Goal: Task Accomplishment & Management: Manage account settings

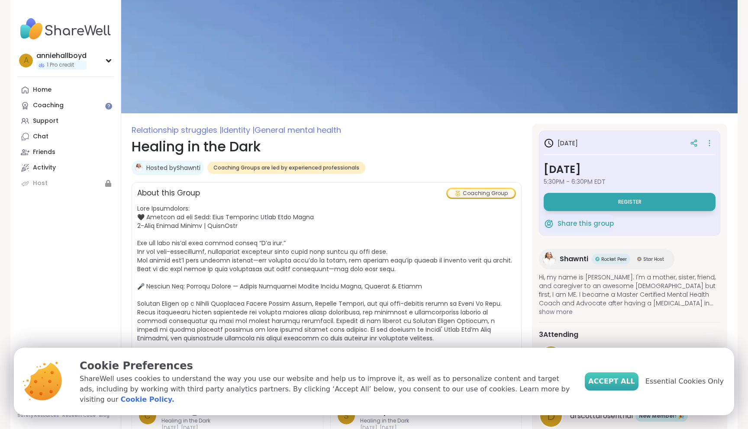
click at [618, 384] on span "Accept All" at bounding box center [611, 382] width 47 height 10
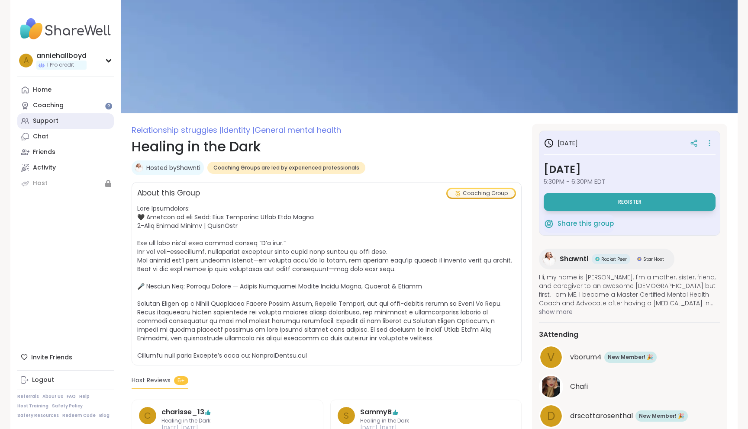
click at [61, 120] on link "Support" at bounding box center [65, 121] width 97 height 16
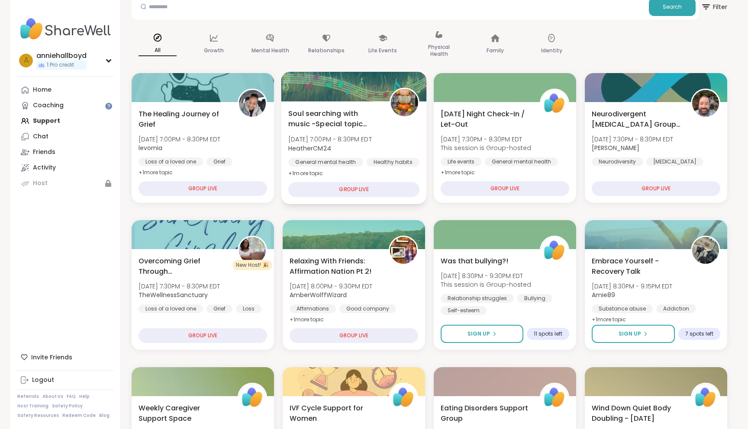
scroll to position [85, 0]
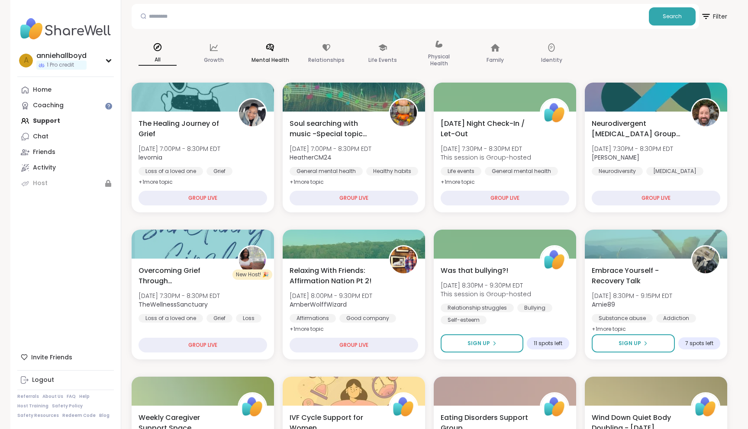
click at [268, 47] on icon at bounding box center [270, 47] width 8 height 7
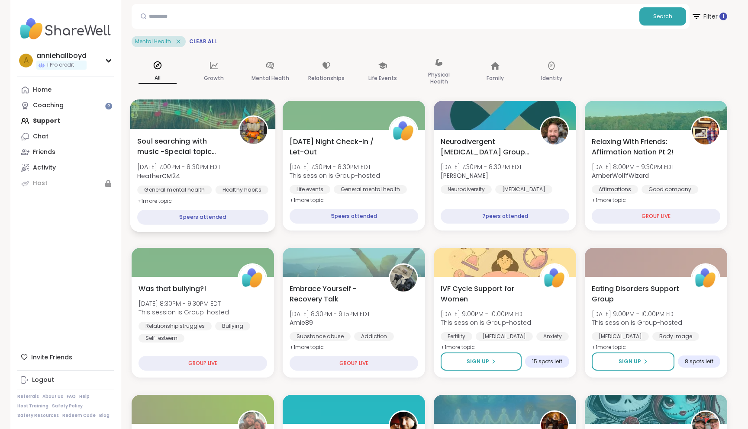
click at [195, 214] on div "9 peers attended" at bounding box center [202, 217] width 131 height 15
click at [196, 186] on div "General mental health" at bounding box center [174, 190] width 74 height 9
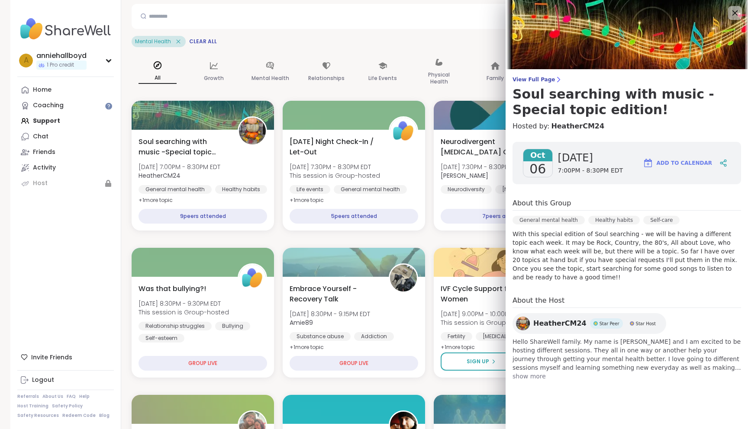
click at [554, 322] on span "HeatherCM24" at bounding box center [559, 324] width 53 height 10
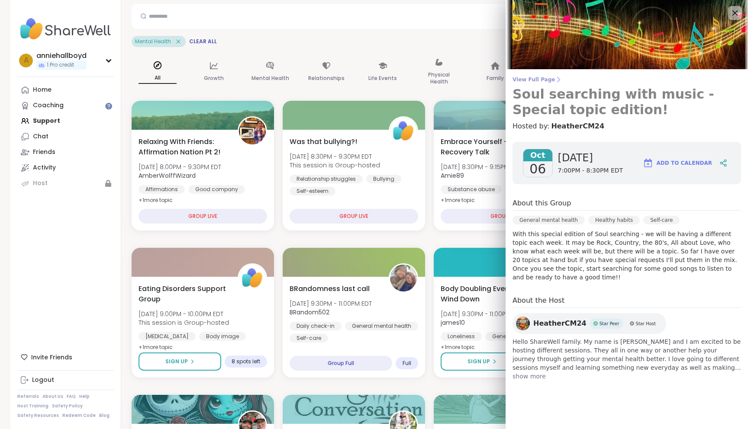
click at [537, 85] on link "View Full Page Soul searching with music -Special topic edition!" at bounding box center [626, 97] width 229 height 42
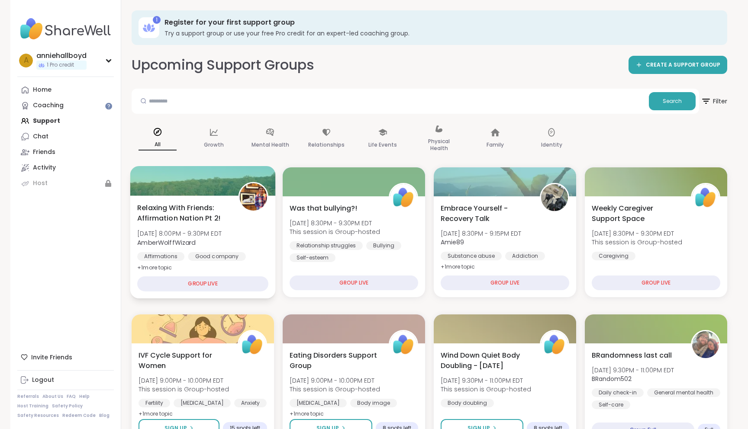
click at [210, 284] on div "GROUP LIVE" at bounding box center [202, 284] width 131 height 15
click at [229, 203] on div "Relaxing With Friends: Affirmation Nation Pt 2! [DATE] 8:00PM - 9:30PM EDT Ambe…" at bounding box center [202, 247] width 145 height 103
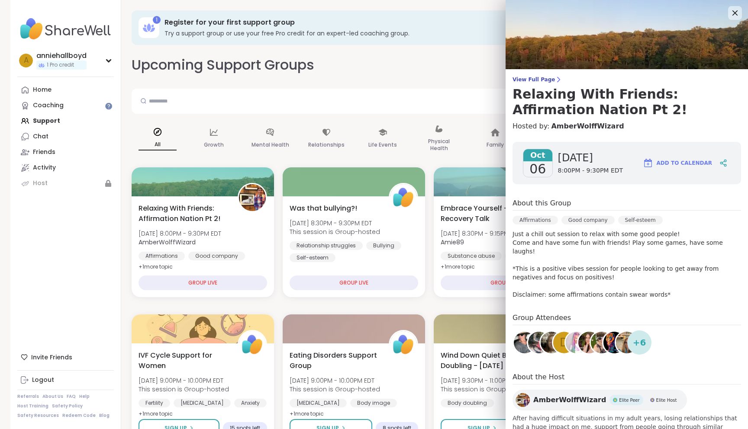
scroll to position [32, 0]
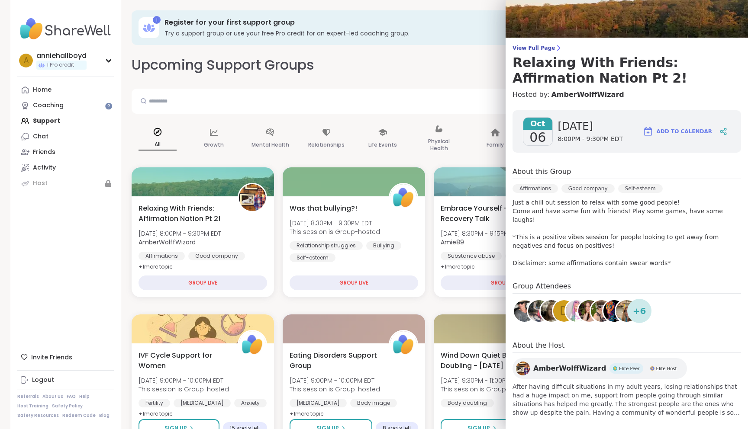
click at [578, 364] on span "AmberWolffWizard" at bounding box center [569, 369] width 73 height 10
click at [63, 63] on span "1 Pro credit" at bounding box center [60, 64] width 27 height 7
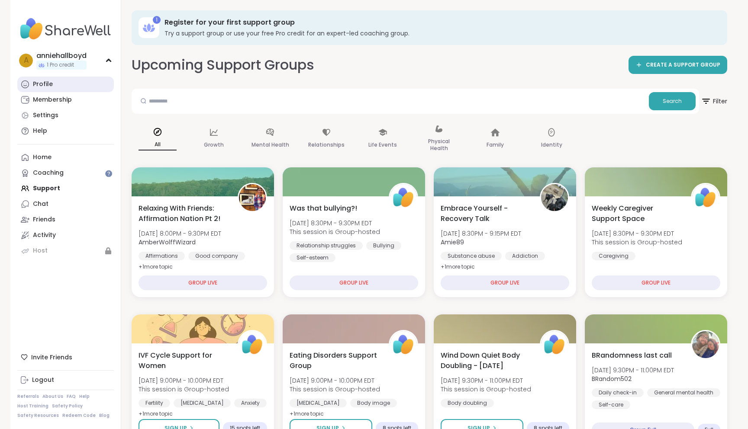
click at [46, 81] on div "Profile" at bounding box center [43, 84] width 20 height 9
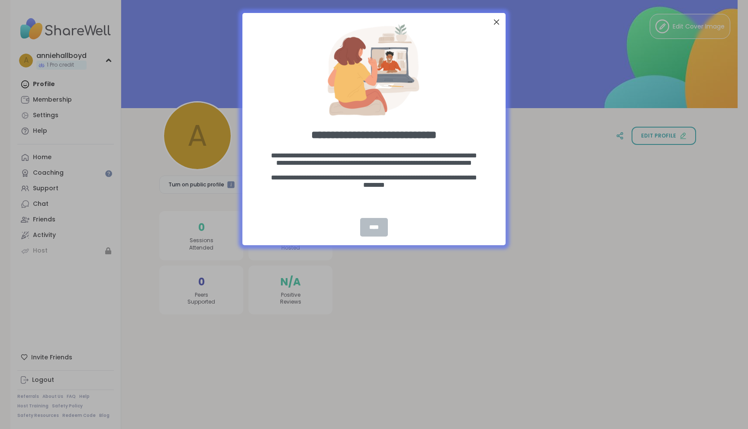
click at [373, 225] on div "****" at bounding box center [374, 227] width 28 height 19
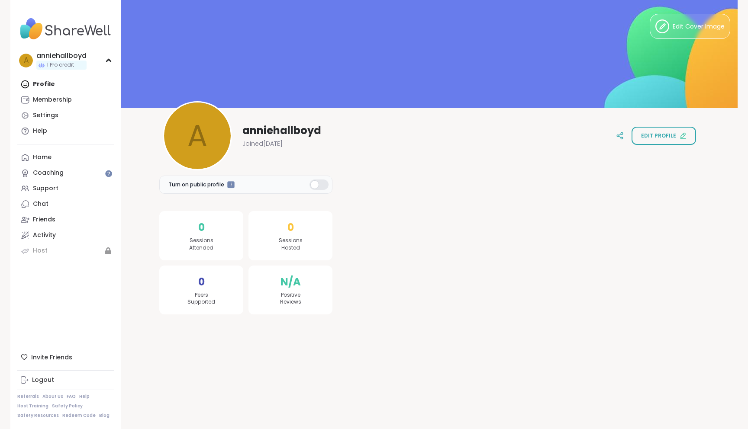
click at [326, 185] on div at bounding box center [318, 185] width 19 height 10
click at [212, 147] on div at bounding box center [197, 135] width 69 height 69
click at [199, 128] on div at bounding box center [197, 135] width 69 height 69
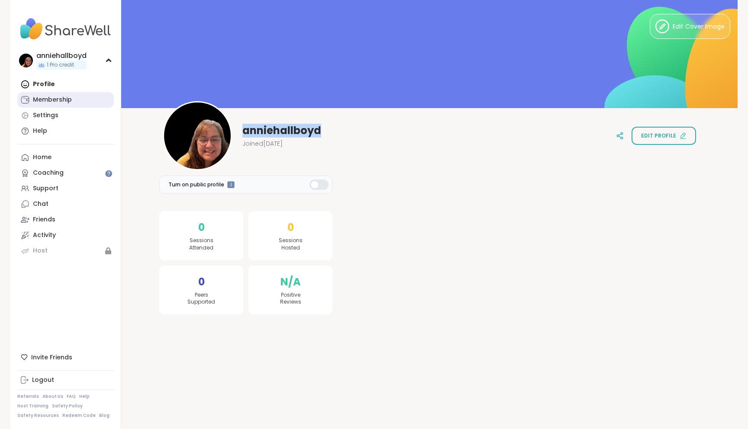
click at [76, 99] on link "Membership" at bounding box center [65, 100] width 97 height 16
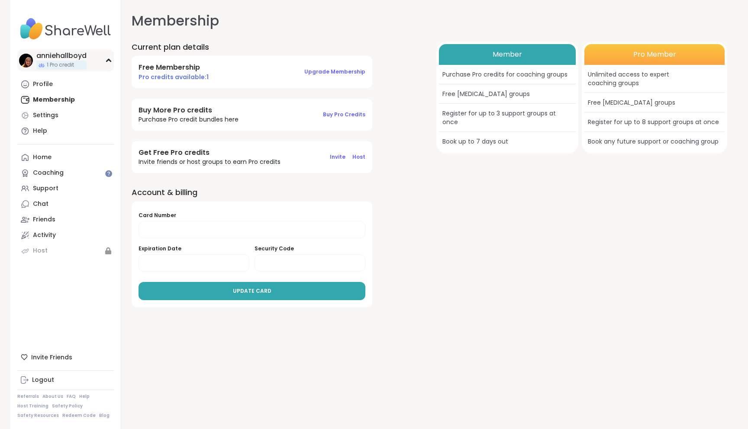
click at [60, 61] on div "1 Pro credit" at bounding box center [61, 65] width 50 height 9
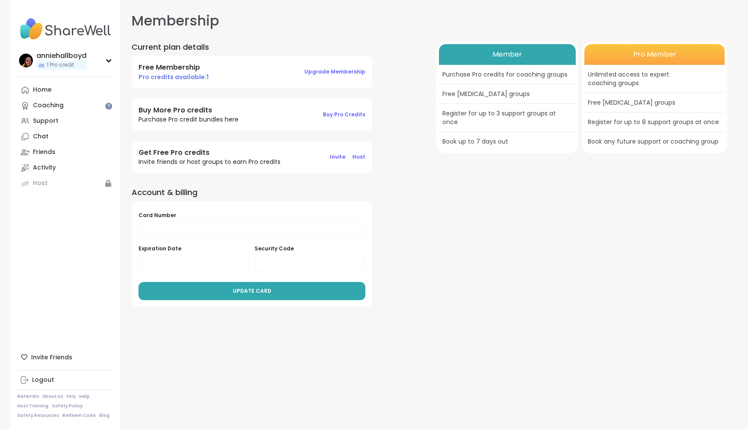
click at [503, 57] on div "Member" at bounding box center [507, 54] width 137 height 21
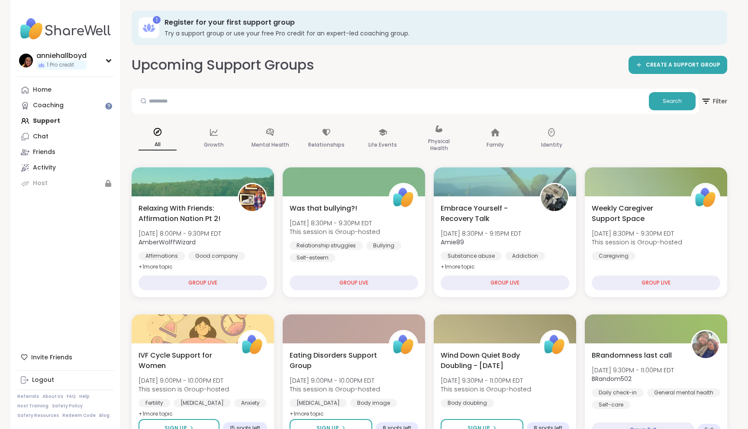
click at [155, 20] on div "1" at bounding box center [157, 20] width 8 height 8
click at [112, 58] on div "anniehallboyd 1 Pro credit" at bounding box center [65, 60] width 97 height 22
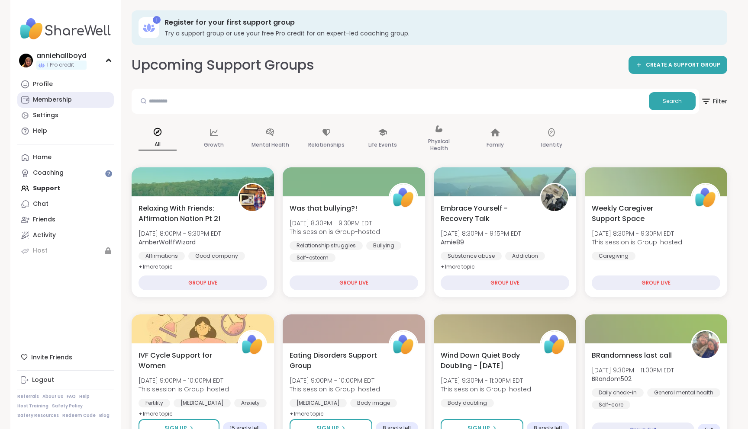
click at [50, 101] on div "Membership" at bounding box center [52, 100] width 39 height 9
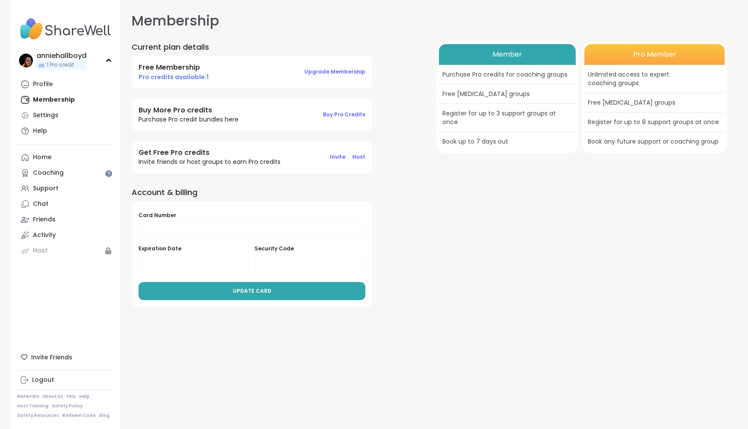
click at [179, 71] on h4 "Free Membership" at bounding box center [174, 68] width 70 height 10
click at [47, 86] on div "Profile" at bounding box center [43, 84] width 20 height 9
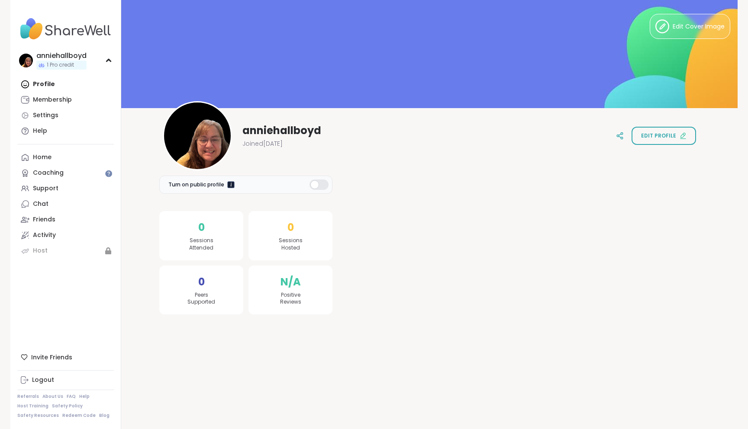
click at [231, 184] on div at bounding box center [230, 184] width 7 height 7
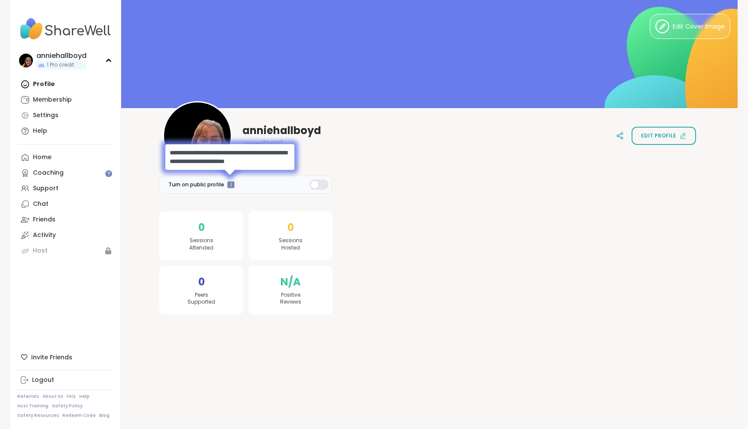
click at [156, 198] on div "Turn on public profile 0 Sessions Attended 0 Peers Supported 0 Sessions Hosted …" at bounding box center [429, 237] width 554 height 174
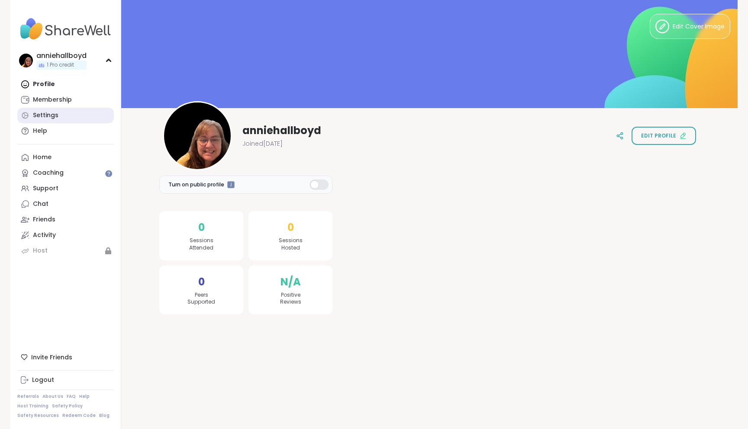
click at [58, 115] on link "Settings" at bounding box center [65, 116] width 97 height 16
select select "**"
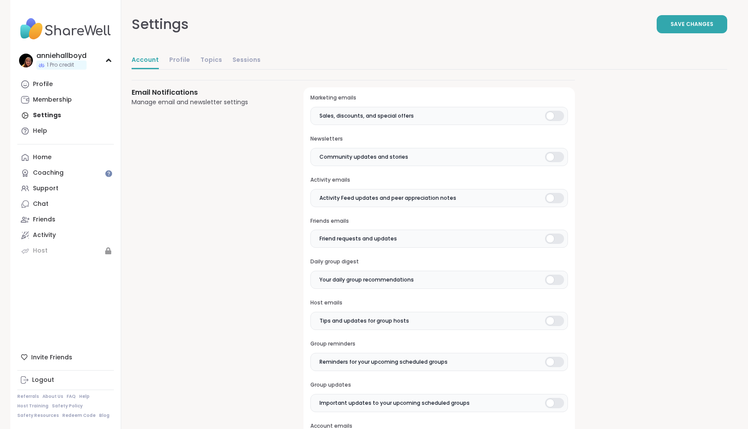
scroll to position [191, 0]
click at [551, 117] on div at bounding box center [554, 115] width 19 height 10
click at [549, 159] on div at bounding box center [554, 156] width 19 height 10
click at [549, 199] on div at bounding box center [554, 198] width 19 height 10
click at [549, 240] on div at bounding box center [554, 238] width 19 height 10
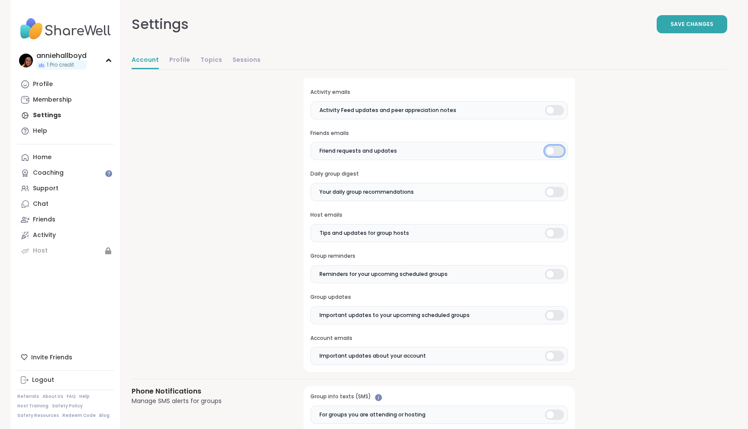
scroll to position [279, 0]
click at [551, 235] on div at bounding box center [554, 233] width 19 height 10
click at [550, 275] on div at bounding box center [554, 274] width 19 height 10
click at [551, 317] on div at bounding box center [554, 315] width 19 height 10
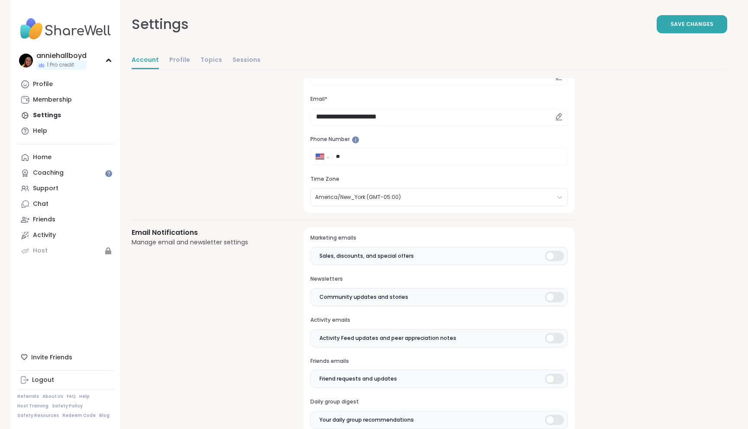
scroll to position [0, 0]
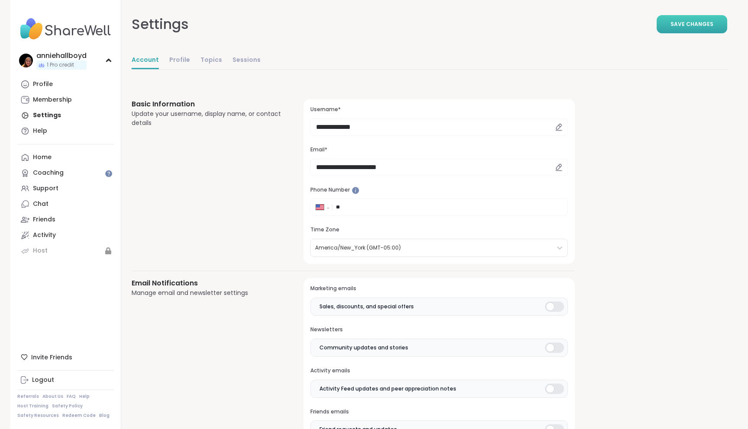
click at [691, 25] on span "Save Changes" at bounding box center [691, 24] width 43 height 8
click at [181, 57] on link "Profile" at bounding box center [179, 60] width 21 height 17
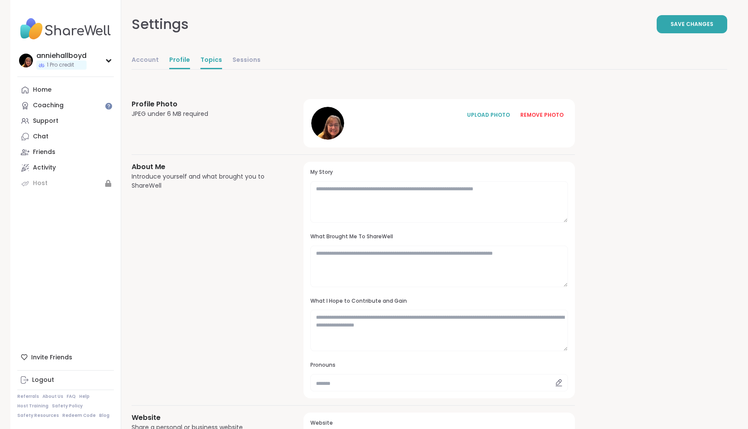
click at [208, 60] on link "Topics" at bounding box center [211, 60] width 22 height 17
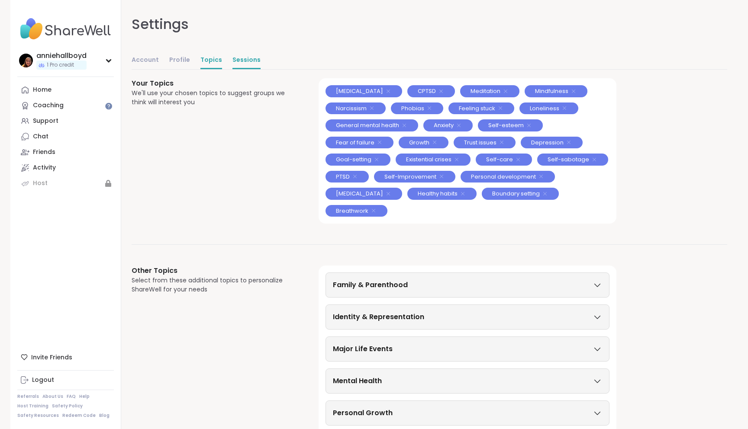
click at [252, 58] on link "Sessions" at bounding box center [246, 60] width 28 height 17
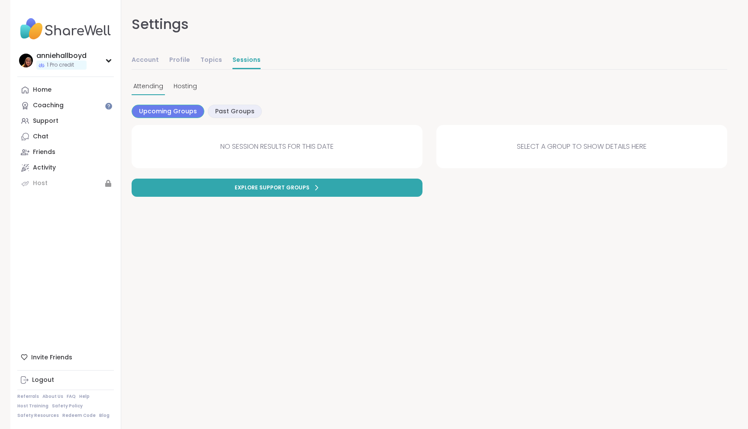
click at [178, 112] on span "Upcoming Groups" at bounding box center [168, 111] width 58 height 9
click at [232, 186] on link "Explore support groups" at bounding box center [277, 188] width 291 height 18
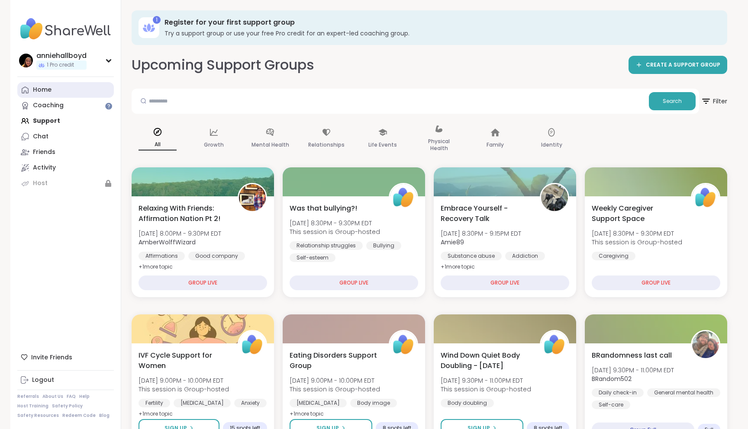
click at [90, 89] on link "Home" at bounding box center [65, 90] width 97 height 16
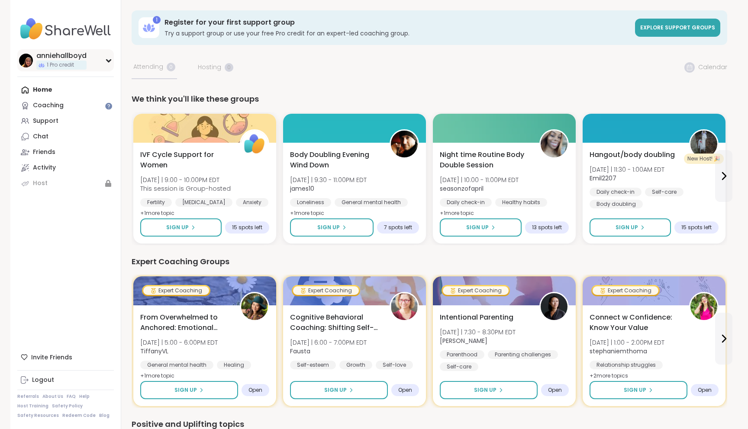
click at [77, 63] on div "1 Pro credit" at bounding box center [61, 65] width 50 height 9
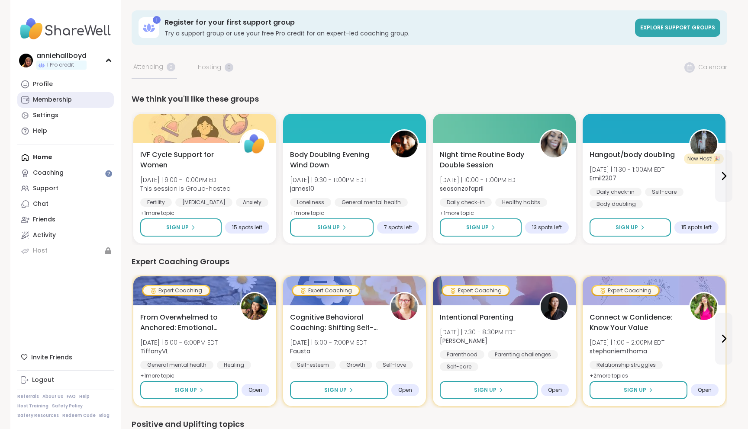
click at [61, 98] on div "Membership" at bounding box center [52, 100] width 39 height 9
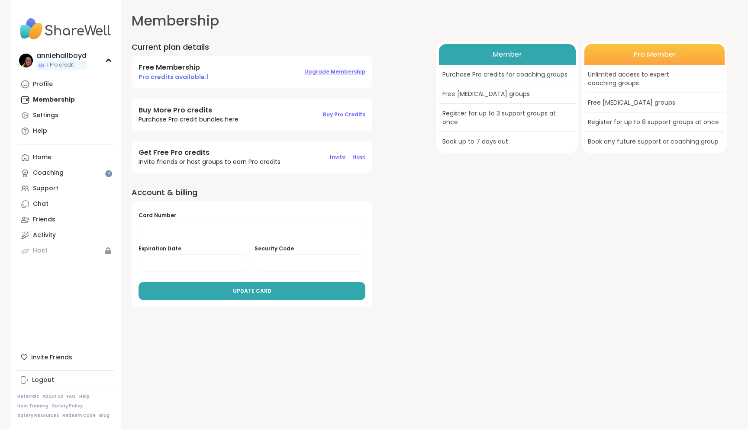
click at [337, 71] on span "Upgrade Membership" at bounding box center [334, 71] width 61 height 7
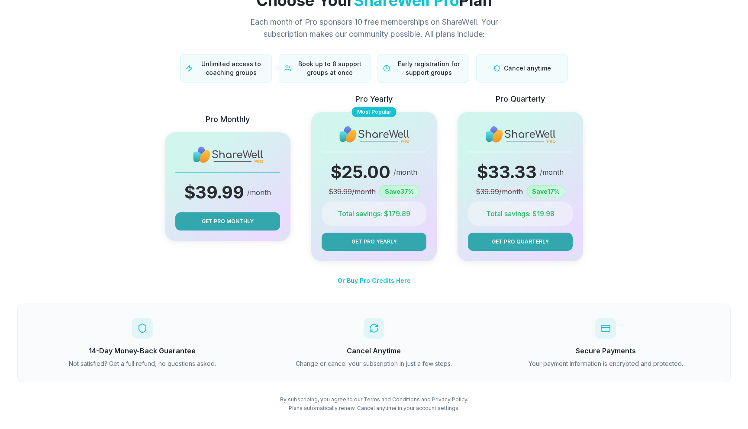
scroll to position [51, 0]
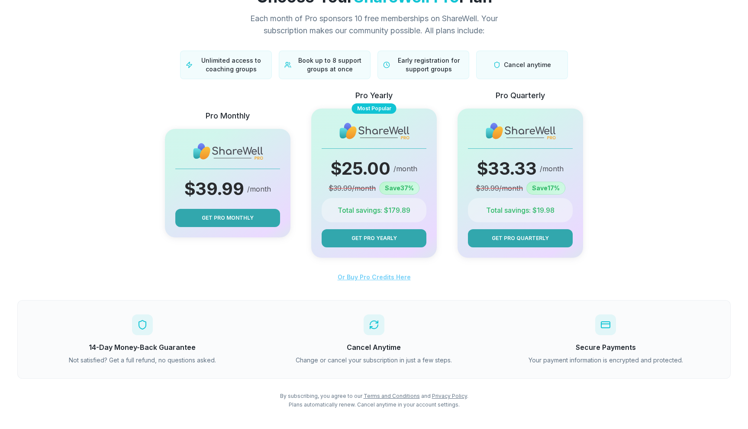
click at [386, 277] on span "Or Buy Pro Credits Here" at bounding box center [374, 277] width 73 height 7
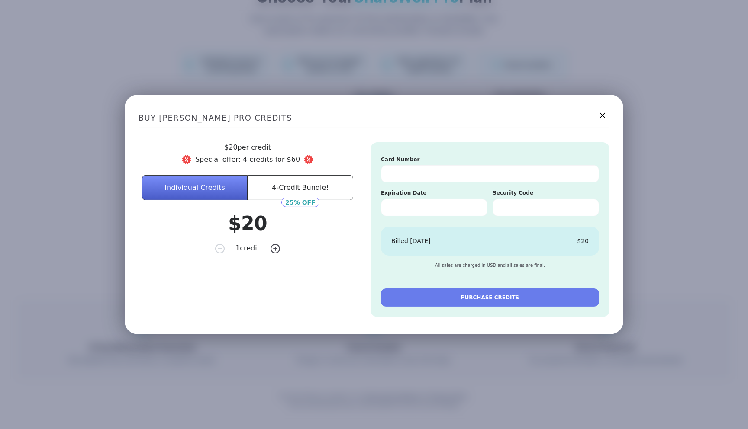
click at [600, 114] on icon at bounding box center [602, 115] width 11 height 11
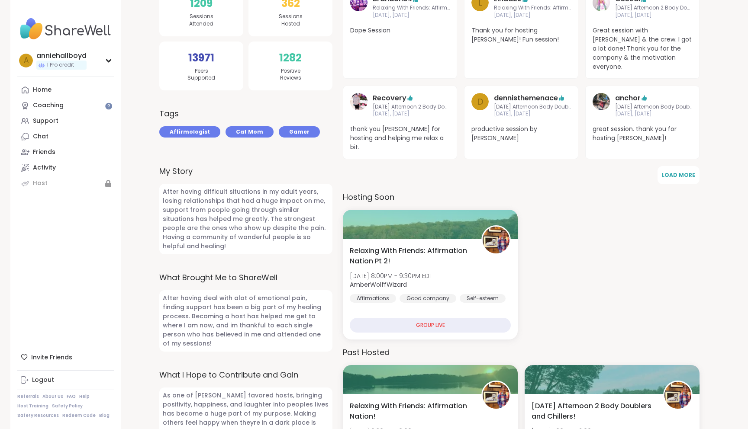
scroll to position [190, 0]
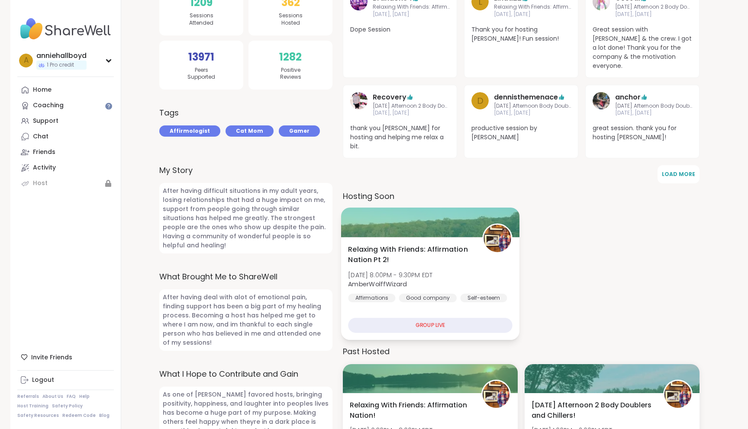
click at [427, 318] on div "GROUP LIVE" at bounding box center [430, 325] width 164 height 15
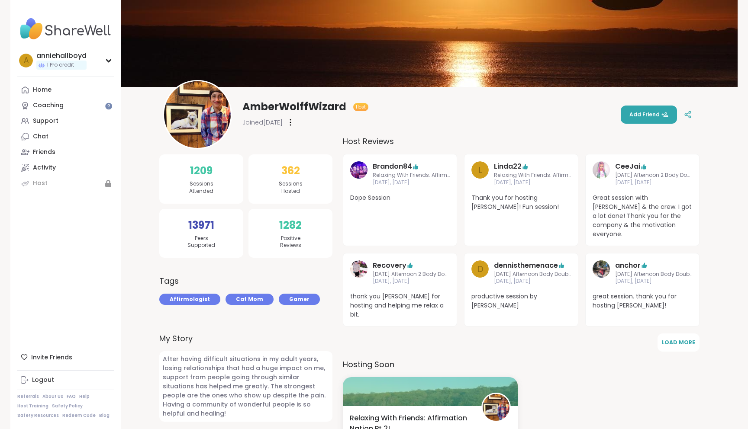
scroll to position [0, 0]
